Goal: Information Seeking & Learning: Learn about a topic

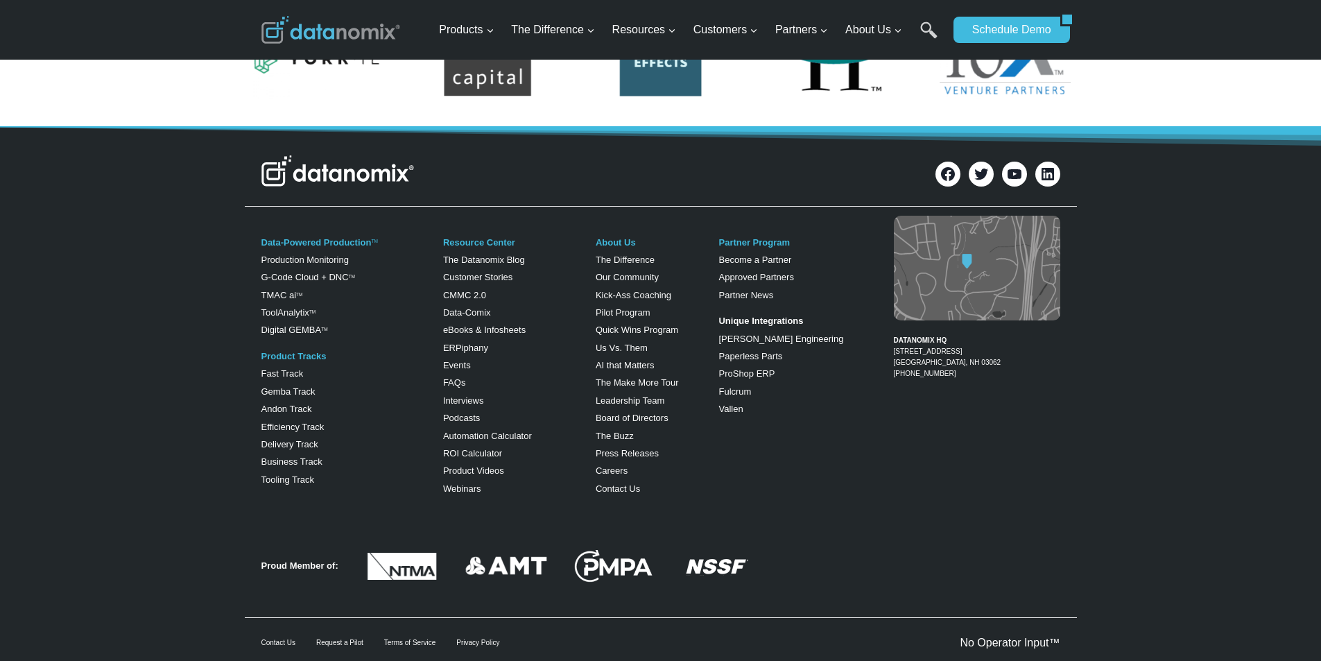
scroll to position [2919, 0]
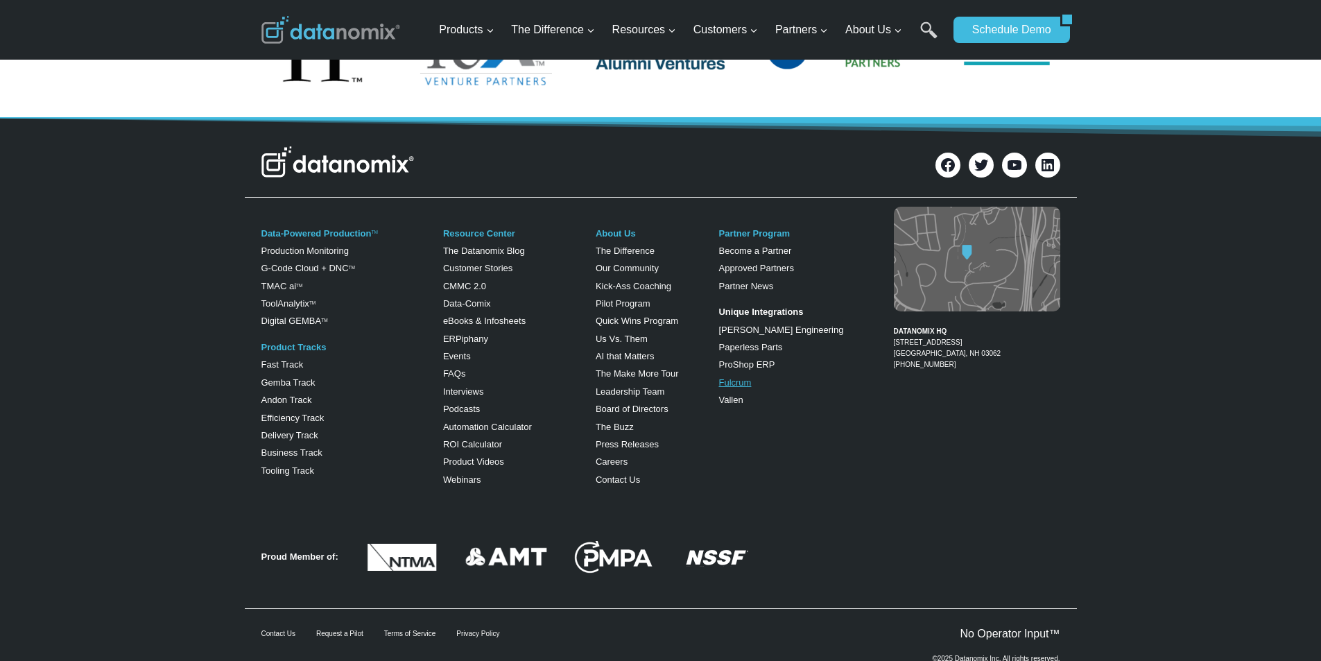
click at [726, 388] on link "Fulcrum" at bounding box center [735, 382] width 33 height 10
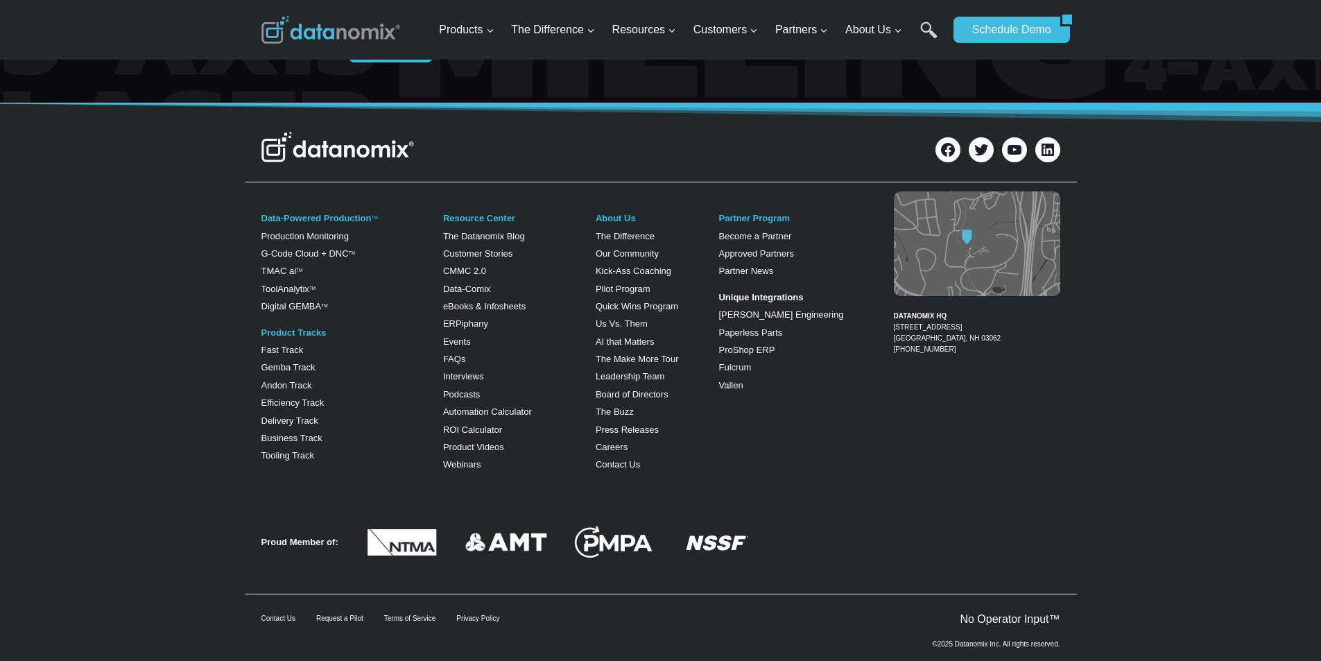
scroll to position [2138, 0]
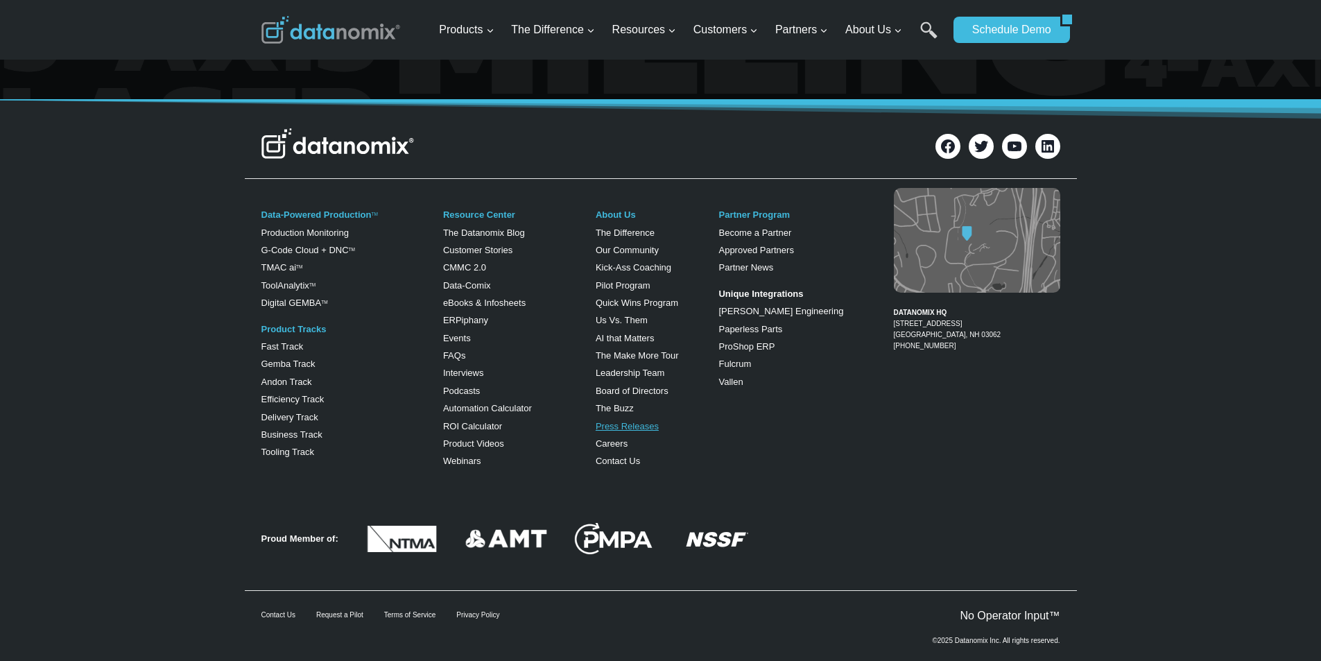
click at [607, 431] on link "Press Releases" at bounding box center [627, 426] width 63 height 10
